Goal: Transaction & Acquisition: Download file/media

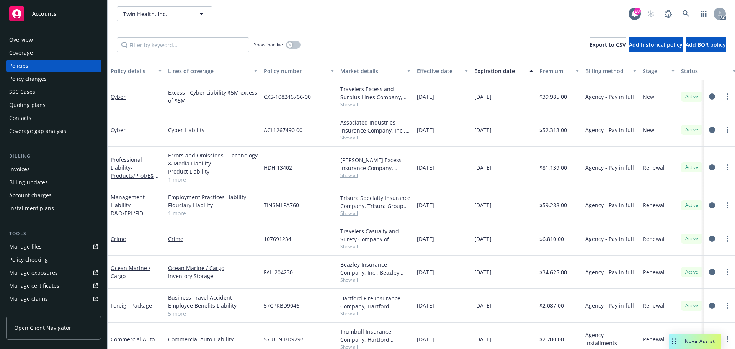
click at [51, 16] on span "Accounts" at bounding box center [44, 14] width 24 height 6
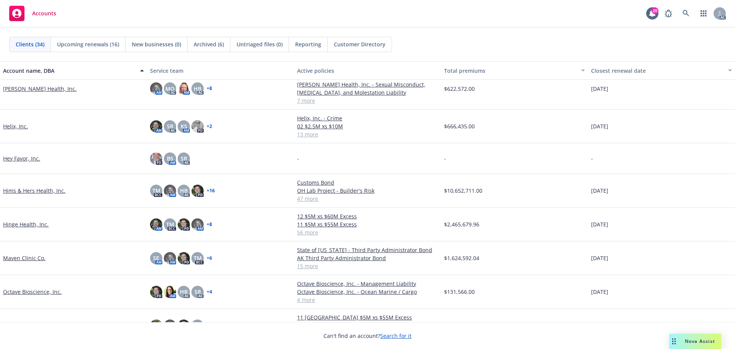
scroll to position [421, 0]
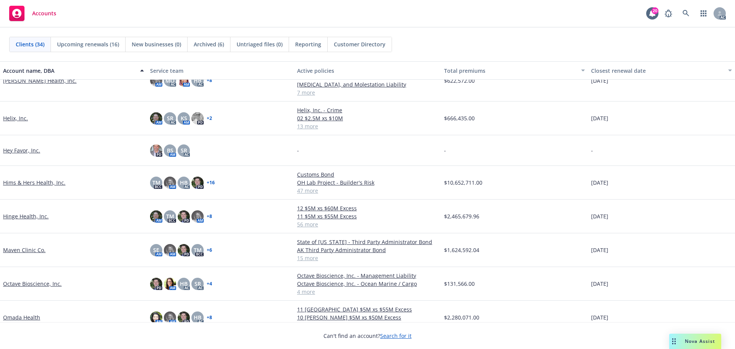
click at [46, 184] on link "Hims & Hers Health, Inc." at bounding box center [34, 182] width 62 height 8
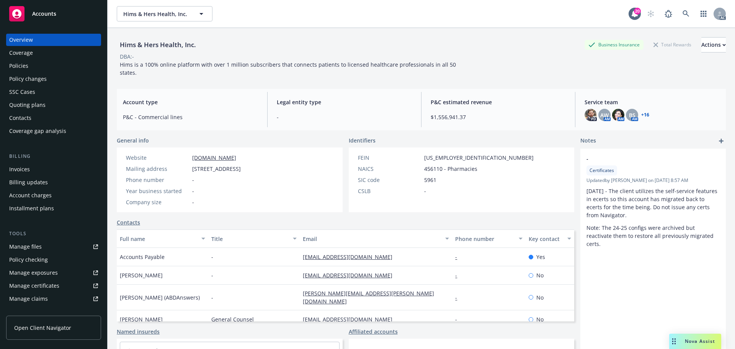
click at [23, 65] on div "Policies" at bounding box center [18, 66] width 19 height 12
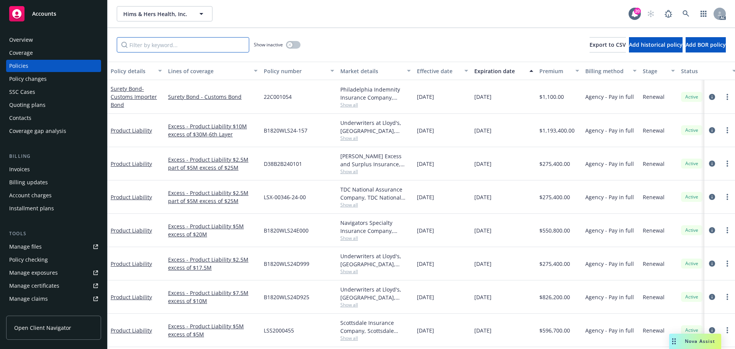
click at [155, 46] on input "Filter by keyword..." at bounding box center [183, 44] width 132 height 15
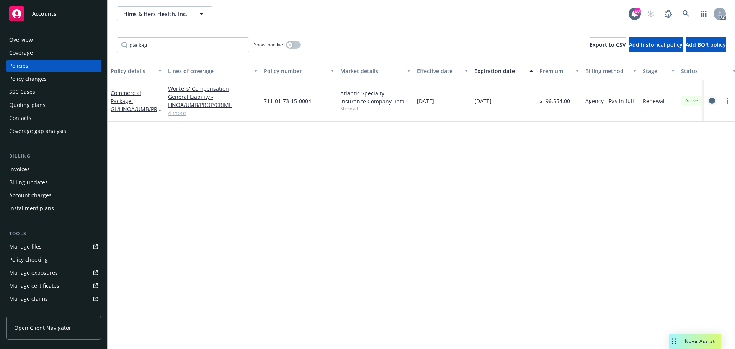
click at [711, 99] on icon "circleInformation" at bounding box center [712, 101] width 6 height 6
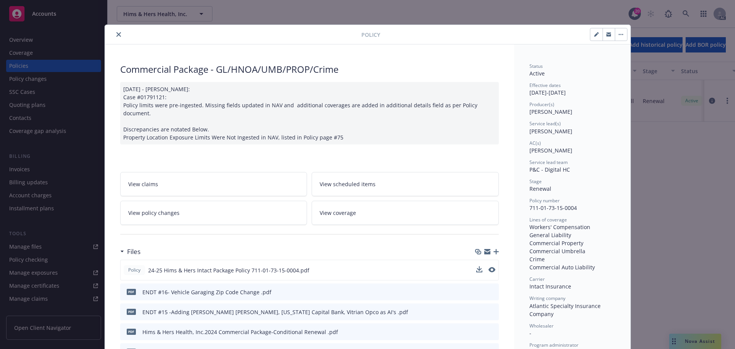
scroll to position [38, 0]
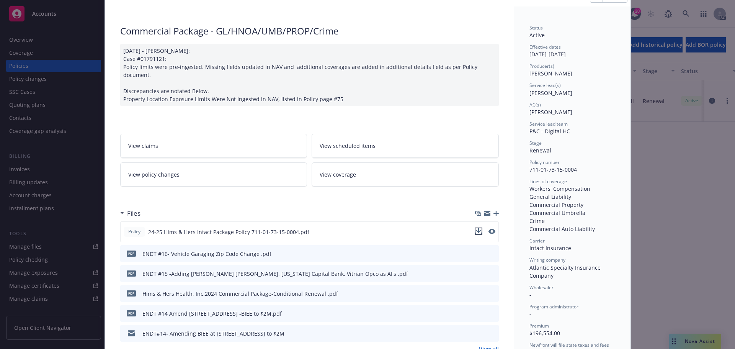
click at [476, 228] on icon "download file" at bounding box center [478, 231] width 6 height 6
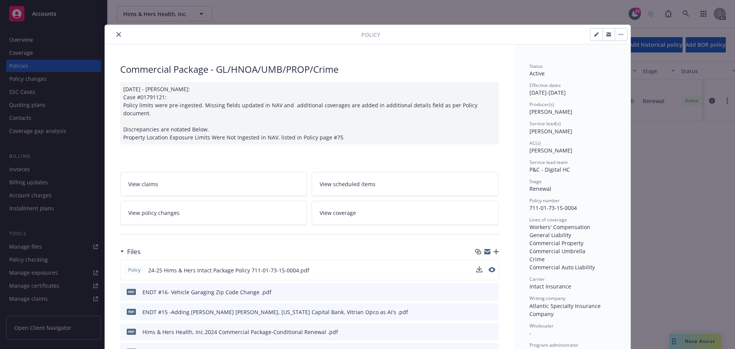
click at [116, 33] on icon "close" at bounding box center [118, 34] width 5 height 5
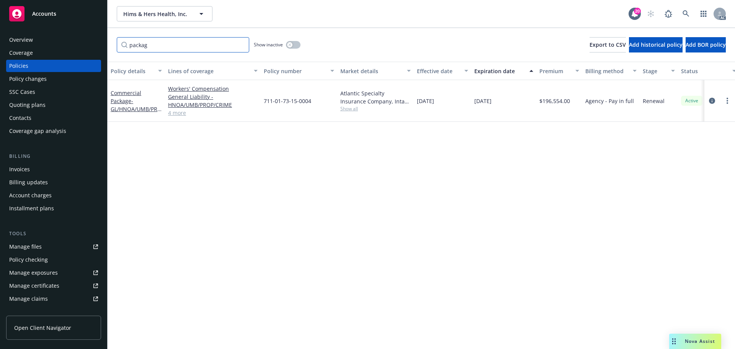
drag, startPoint x: 151, startPoint y: 45, endPoint x: 101, endPoint y: 42, distance: 49.9
click at [101, 42] on div "Accounts Overview Coverage Policies Policy changes SSC Cases Quoting plans Cont…" at bounding box center [367, 174] width 735 height 349
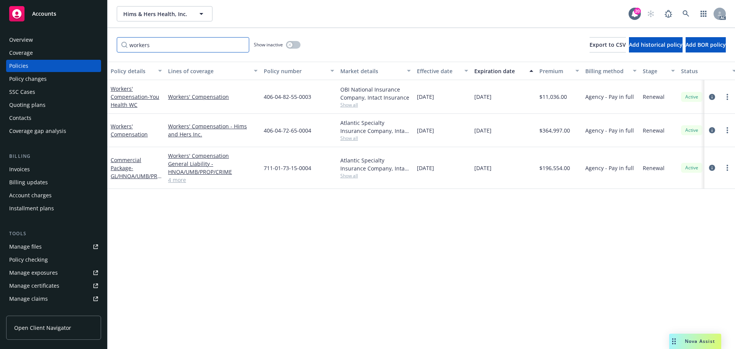
type input "workers"
click at [711, 130] on icon "circleInformation" at bounding box center [712, 130] width 6 height 6
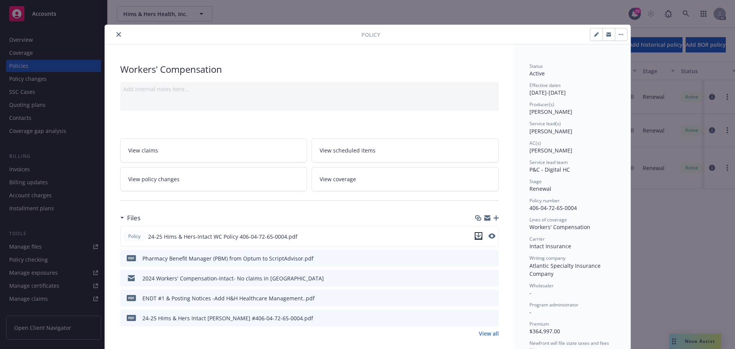
click at [475, 235] on icon "download file" at bounding box center [478, 236] width 6 height 6
click at [117, 34] on icon "close" at bounding box center [118, 34] width 5 height 5
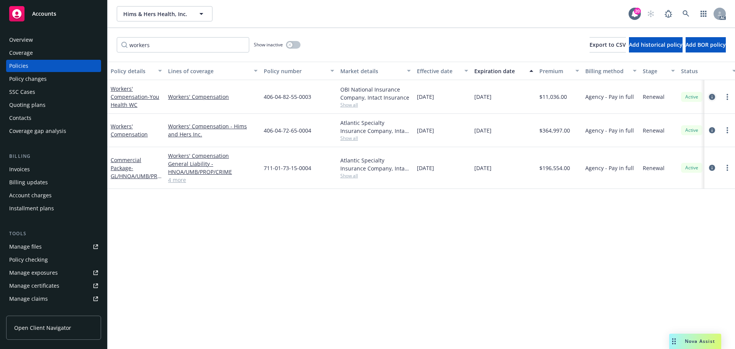
click at [711, 98] on icon "circleInformation" at bounding box center [712, 97] width 6 height 6
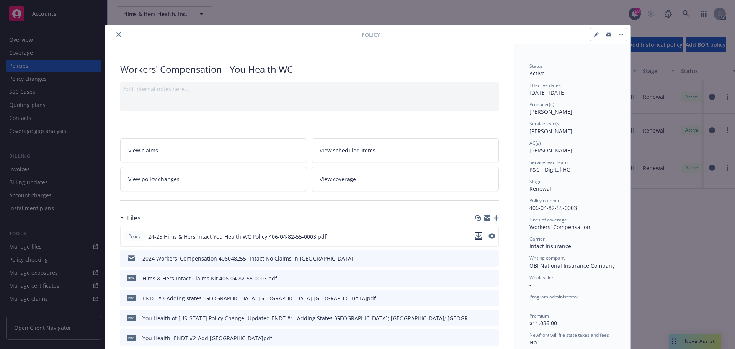
click at [476, 236] on icon "download file" at bounding box center [478, 235] width 5 height 5
click at [114, 31] on button "close" at bounding box center [118, 34] width 9 height 9
